Goal: Task Accomplishment & Management: Complete application form

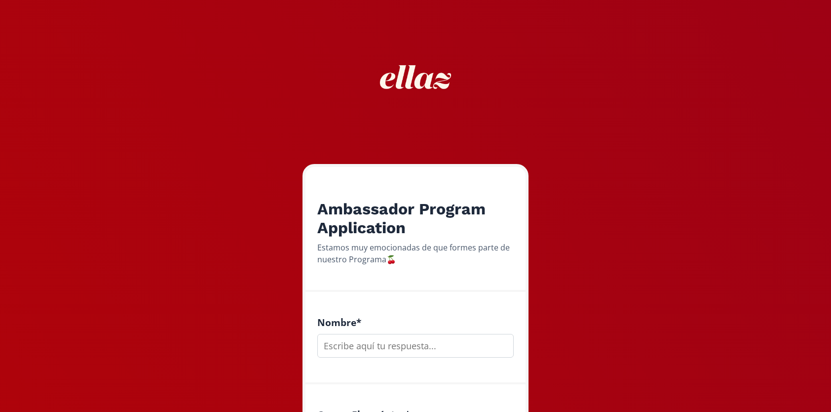
click at [406, 334] on input "text" at bounding box center [415, 346] width 196 height 24
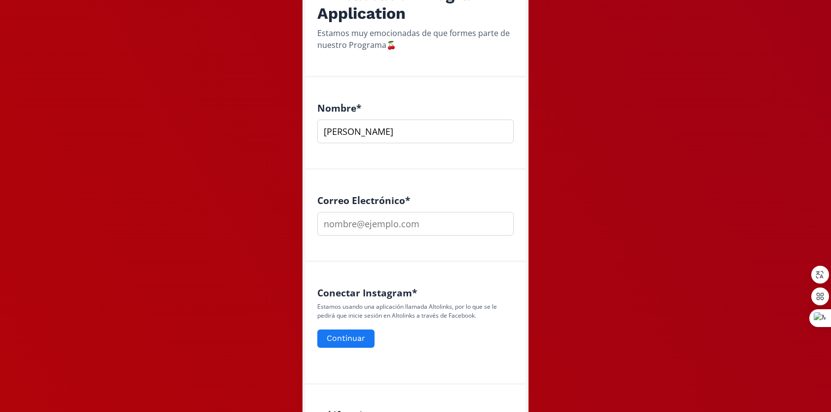
scroll to position [215, 0]
type input "[PERSON_NAME]"
click at [371, 222] on input "email" at bounding box center [415, 223] width 196 height 24
type input "[EMAIL_ADDRESS][DOMAIN_NAME]"
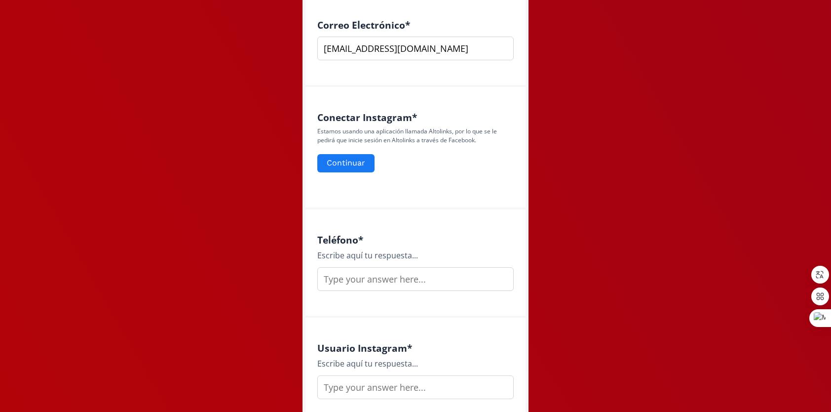
scroll to position [398, 0]
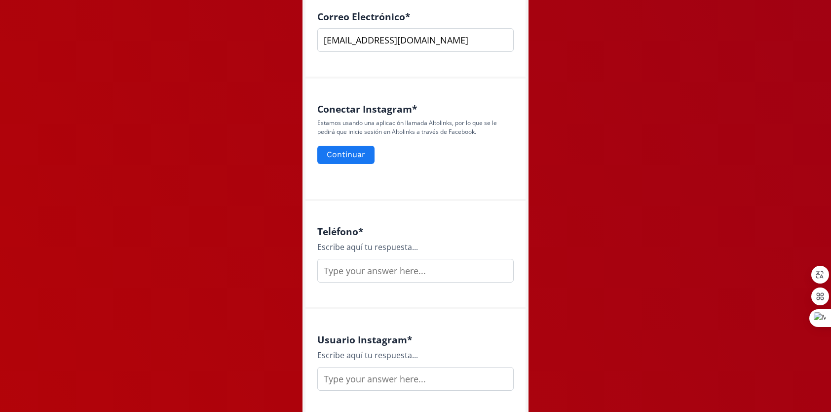
click at [355, 280] on input "text" at bounding box center [415, 271] width 196 height 24
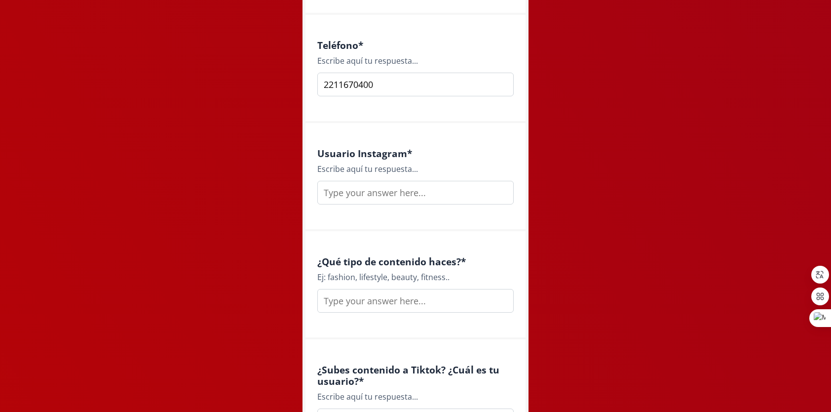
scroll to position [588, 0]
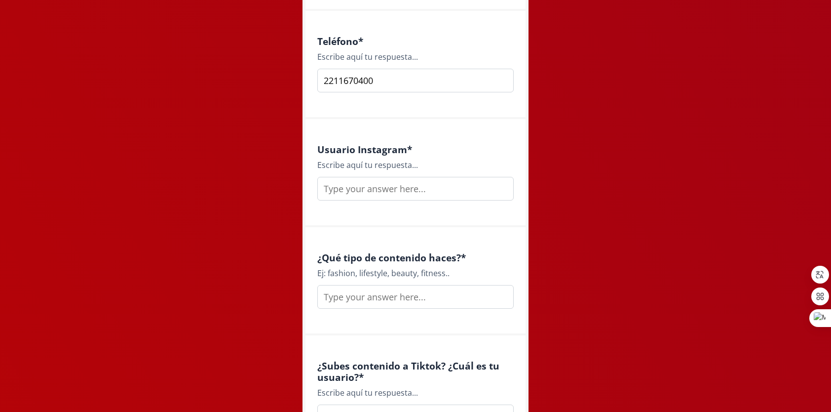
type input "2211670400"
click at [361, 194] on input "text" at bounding box center [415, 189] width 196 height 24
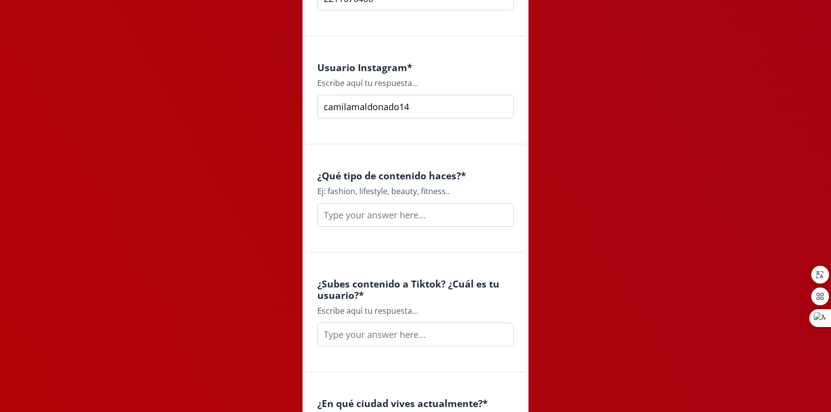
scroll to position [672, 0]
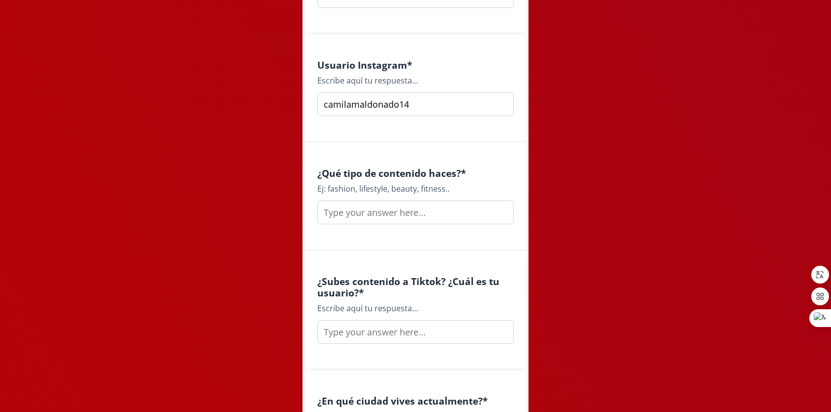
type input "camilamaldonado14"
click at [345, 218] on input "text" at bounding box center [415, 212] width 196 height 24
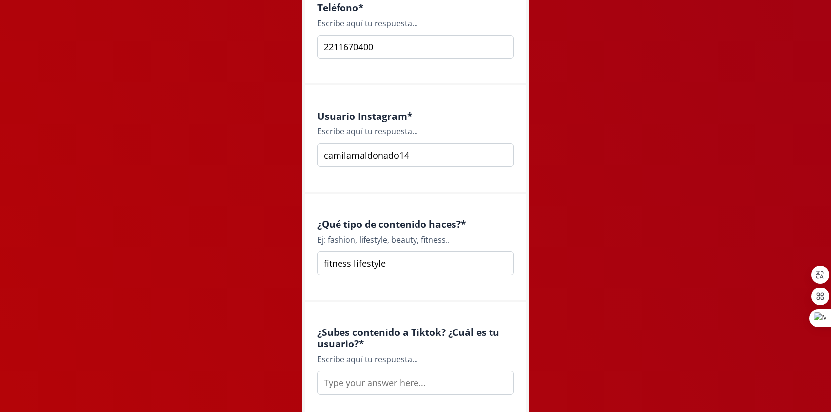
scroll to position [619, 0]
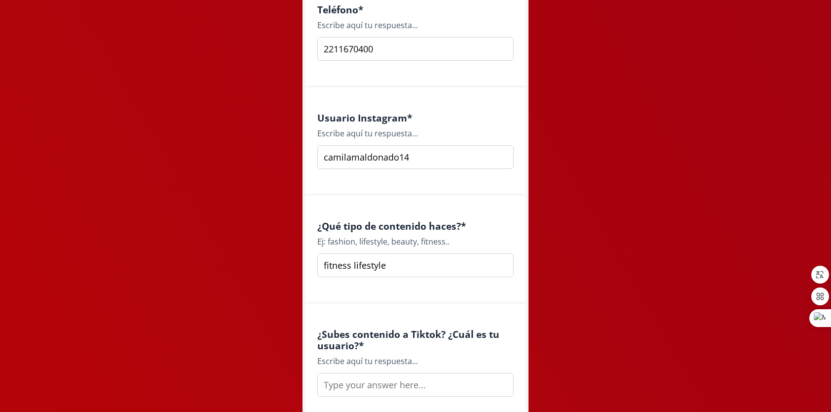
type input "fitness lifestyle"
click at [388, 167] on input "camilamaldonado14" at bounding box center [415, 157] width 196 height 24
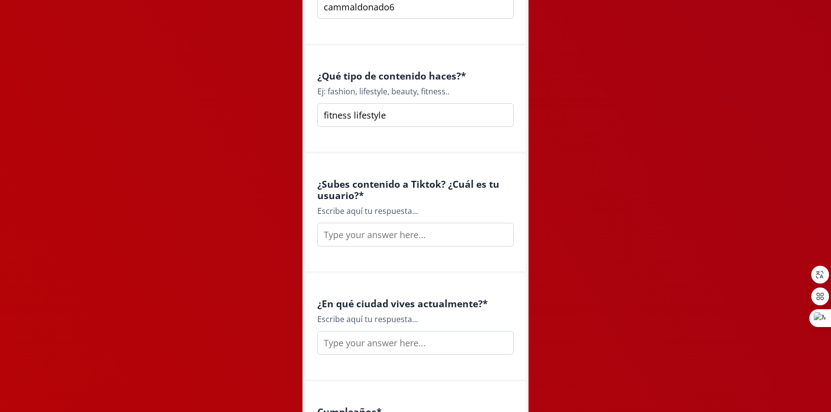
scroll to position [770, 0]
type input "cammaldonado6"
click at [351, 230] on input "text" at bounding box center [415, 234] width 196 height 24
type input "camilamaldonado14"
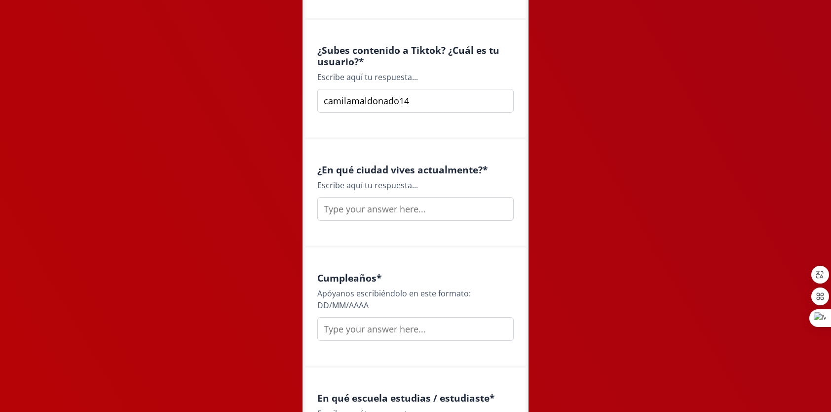
scroll to position [908, 0]
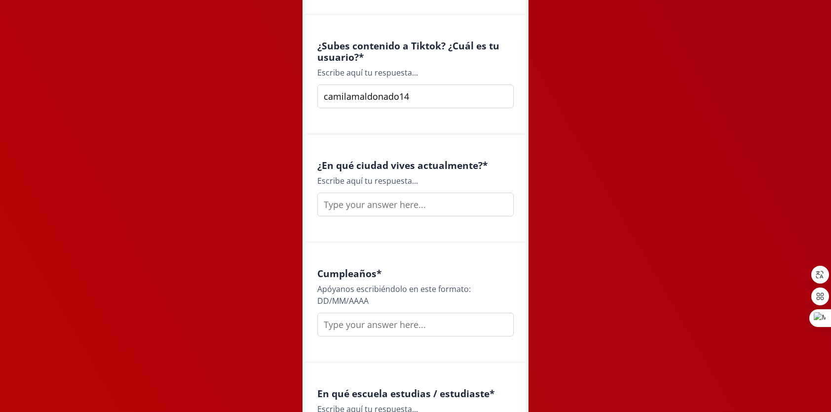
click at [336, 210] on input "text" at bounding box center [415, 205] width 196 height 24
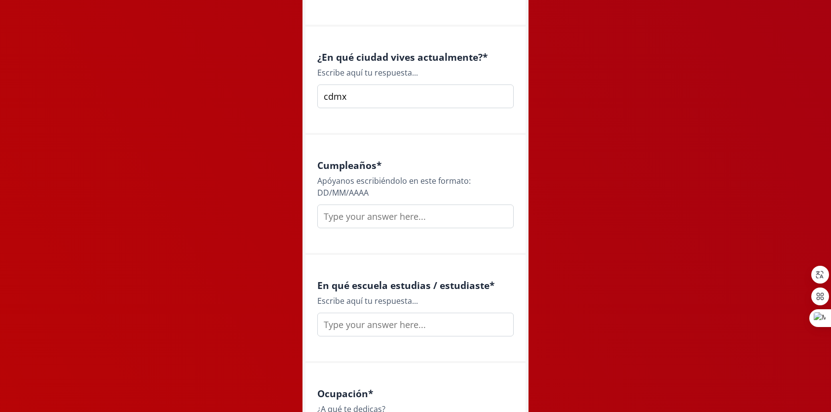
scroll to position [1016, 0]
type input "cdmx"
click at [329, 216] on input "text" at bounding box center [415, 216] width 196 height 24
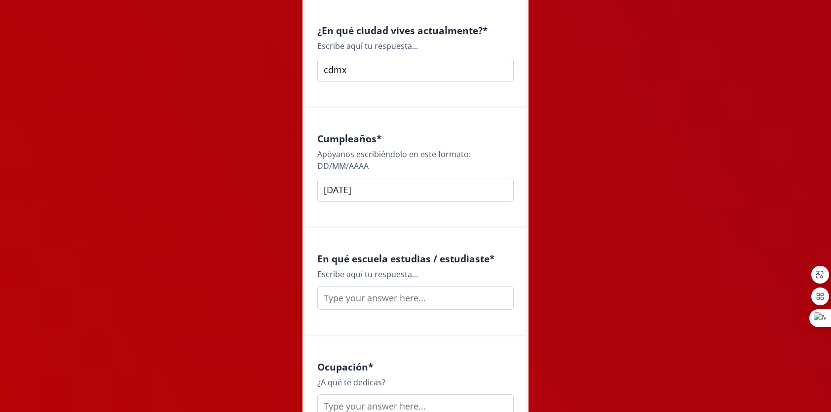
scroll to position [1043, 0]
type input "[DATE]"
click at [384, 297] on input "text" at bounding box center [415, 297] width 196 height 24
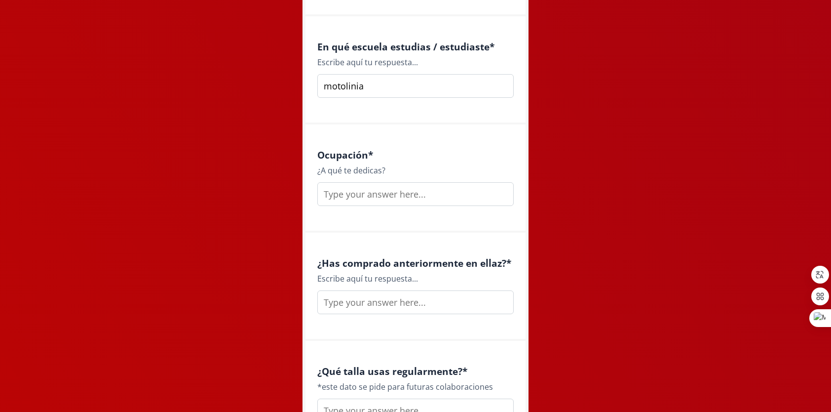
scroll to position [1255, 0]
type input "motolinia"
click at [347, 187] on input "text" at bounding box center [415, 194] width 196 height 24
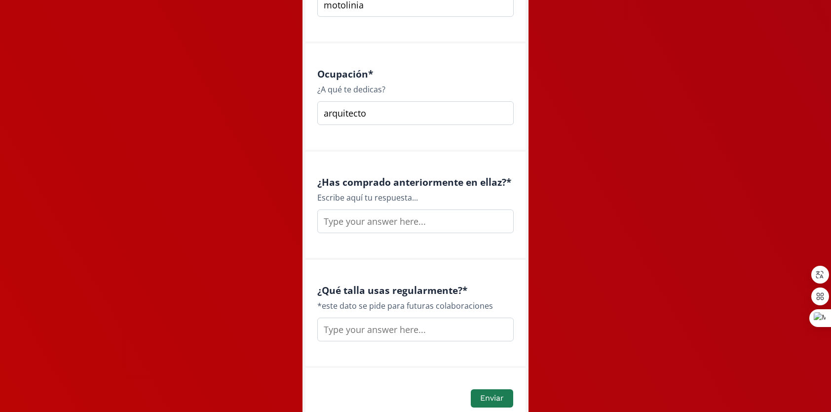
scroll to position [1336, 0]
type input "arquitecto"
click at [337, 229] on input "text" at bounding box center [415, 221] width 196 height 24
type input "si"
click at [349, 325] on input "text" at bounding box center [415, 329] width 196 height 24
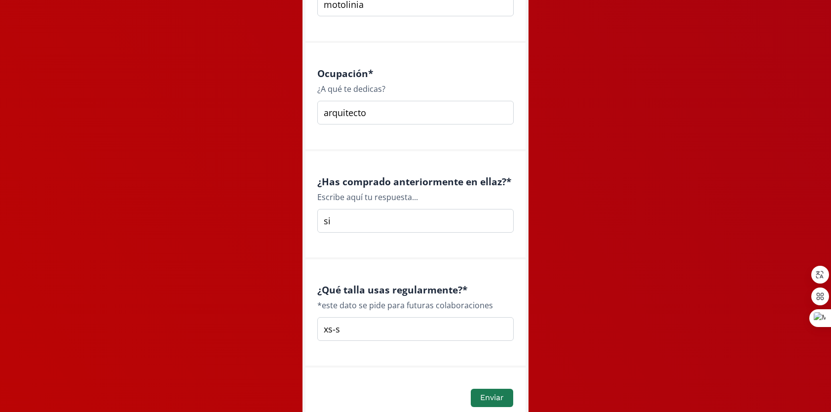
type input "xs-s"
click at [481, 392] on button "Enviar" at bounding box center [491, 397] width 45 height 21
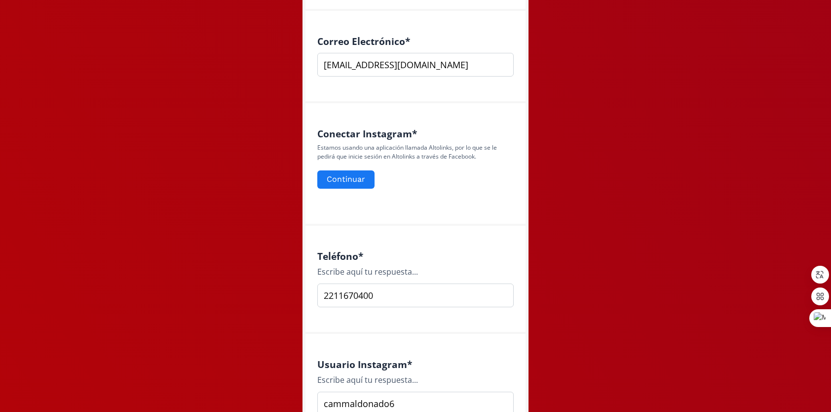
scroll to position [375, 0]
click at [337, 179] on button "Continuar" at bounding box center [346, 177] width 60 height 21
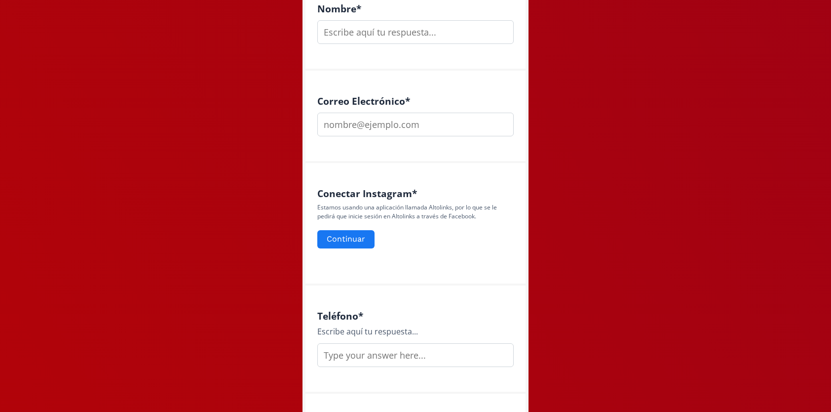
scroll to position [314, 0]
click at [347, 249] on div "Conectar Instagram * Estamos usando una aplicación llamada Altolinks, por lo qu…" at bounding box center [415, 222] width 196 height 71
click at [332, 240] on button "Continuar" at bounding box center [346, 238] width 60 height 21
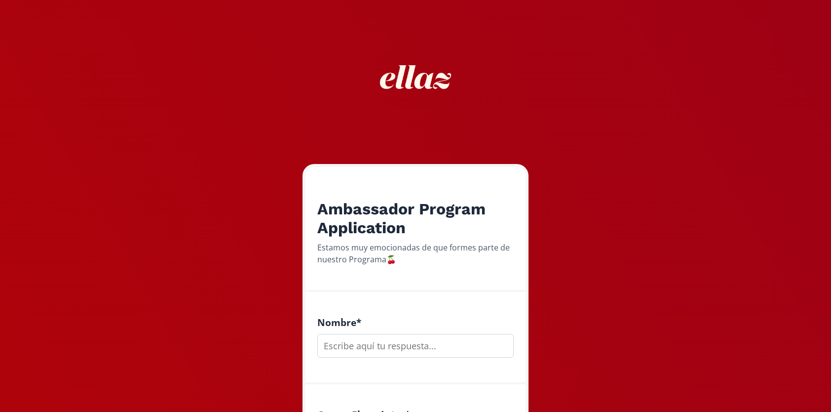
click at [351, 345] on input "text" at bounding box center [415, 346] width 196 height 24
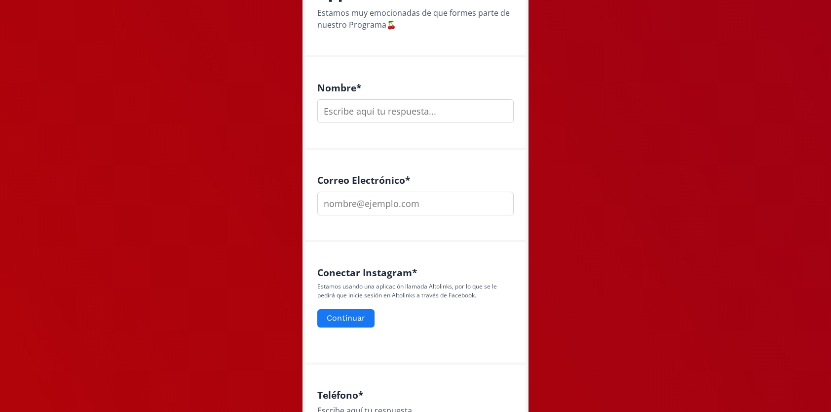
scroll to position [244, 0]
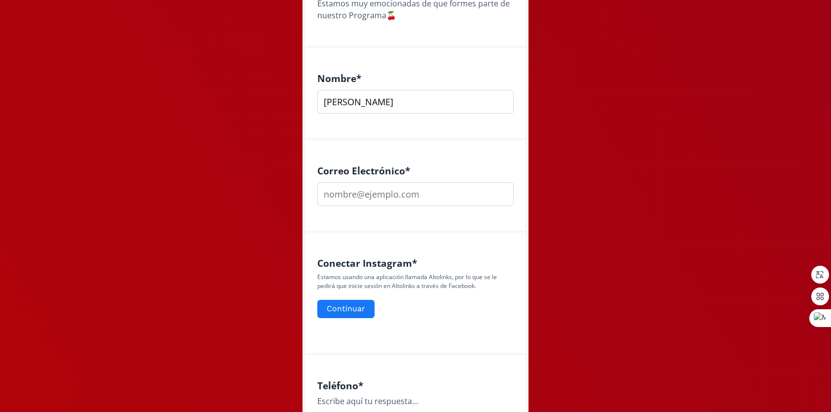
type input "Camila Maldonado"
click at [376, 199] on input "email" at bounding box center [415, 194] width 196 height 24
type input "camy.maldonado6@gmail.com"
type input "2211670400"
type input "cammaldonado6"
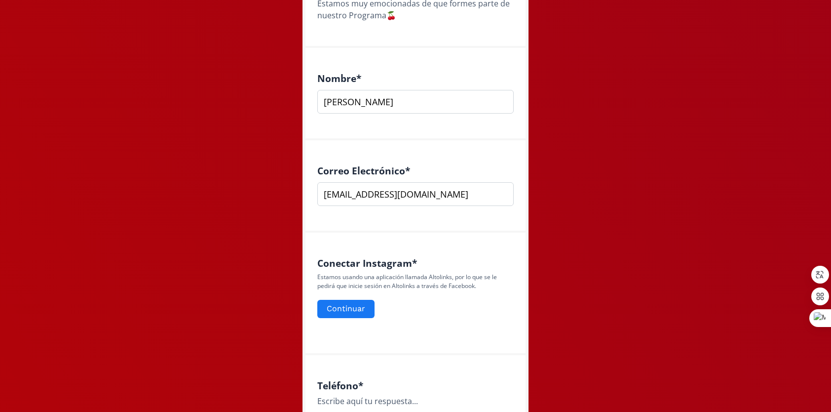
type input "fitness lifestyle"
type input "camilamaldonado14"
type input "cdmx"
type input "06/01/2001"
type input "motolinia"
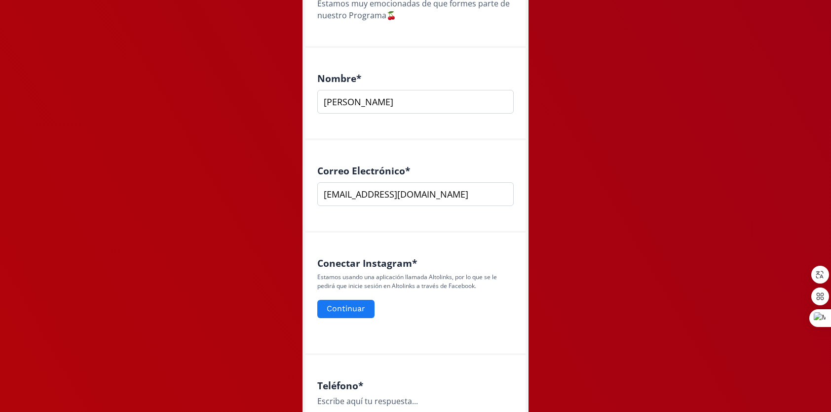
type input "arquitecto"
type input "si"
type input "xs-s"
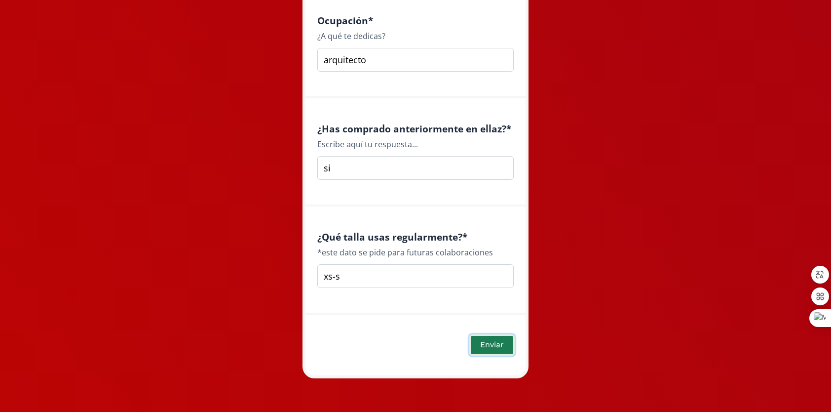
click at [491, 344] on button "Enviar" at bounding box center [491, 344] width 45 height 21
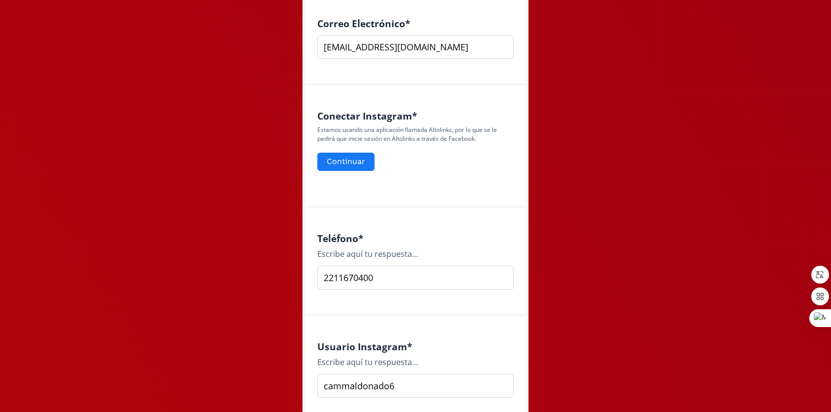
scroll to position [359, 0]
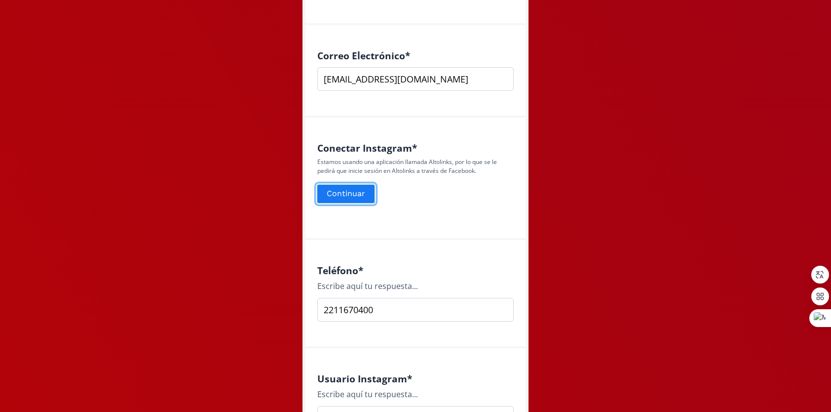
click at [335, 201] on button "Continuar" at bounding box center [346, 193] width 60 height 21
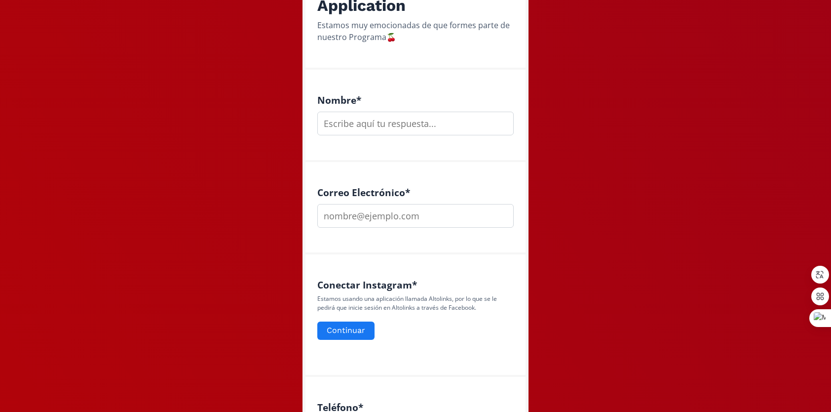
scroll to position [222, 0]
click at [361, 122] on input "text" at bounding box center [415, 124] width 196 height 24
type input "c"
type input "[PERSON_NAME]"
click at [367, 210] on input "email" at bounding box center [415, 216] width 196 height 24
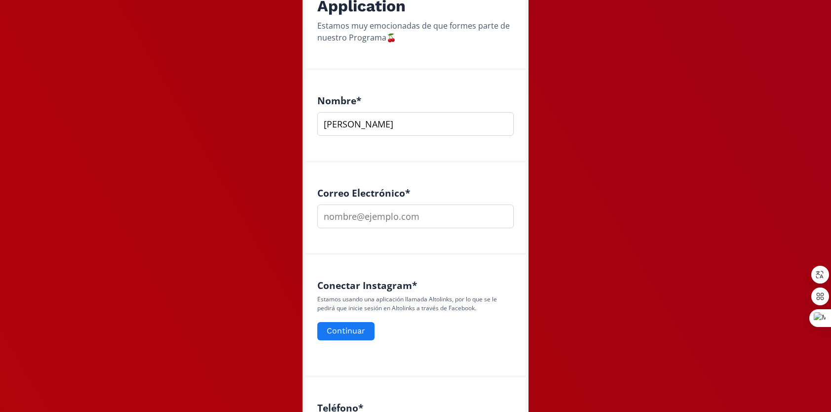
type input "[EMAIL_ADDRESS][DOMAIN_NAME]"
type input "2211670400"
type input "cammaldonado6"
type input "fitness lifestyle"
type input "camilamaldonado14"
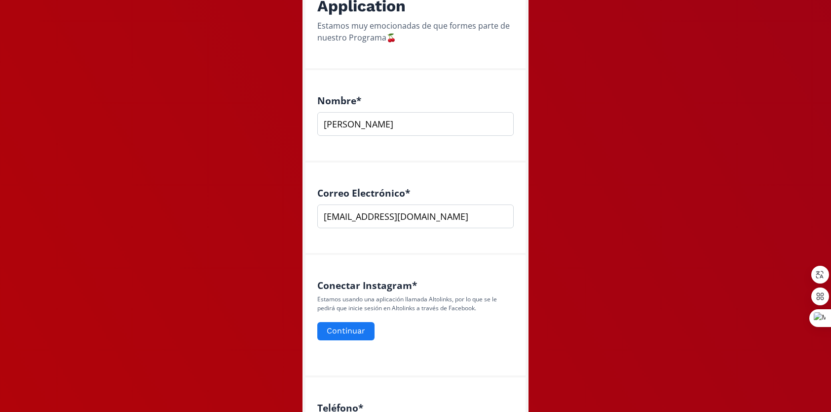
type input "cdmx"
type input "[DATE]"
type input "motolinia"
type input "arquitecto"
type input "si"
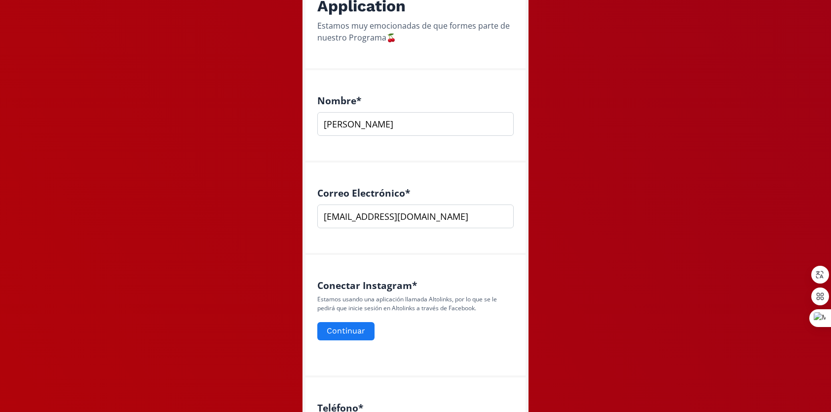
type input "xs-s"
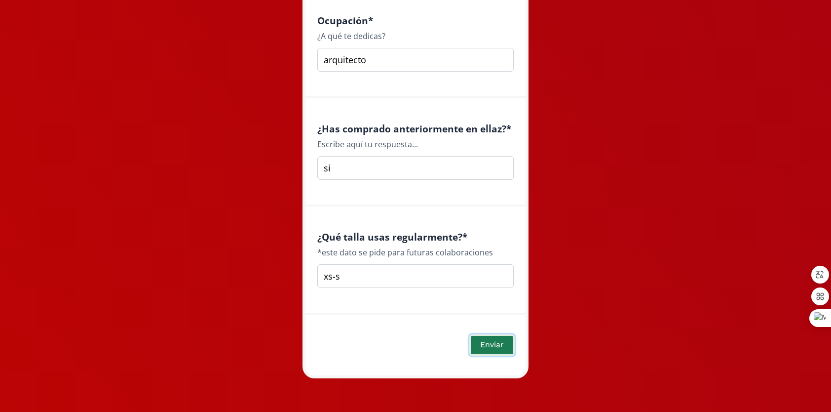
click at [493, 341] on button "Enviar" at bounding box center [491, 344] width 45 height 21
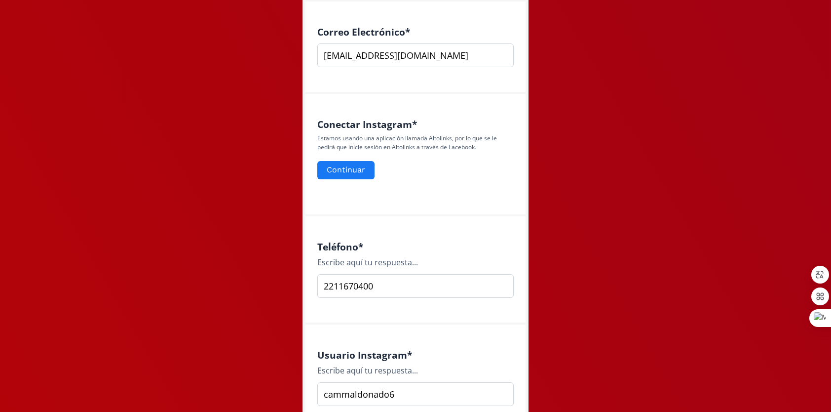
scroll to position [359, 0]
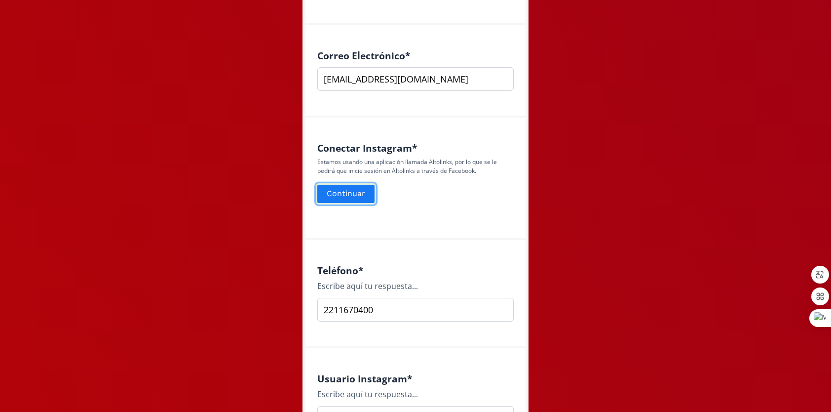
click at [331, 192] on button "Continuar" at bounding box center [346, 193] width 60 height 21
